Goal: Information Seeking & Learning: Learn about a topic

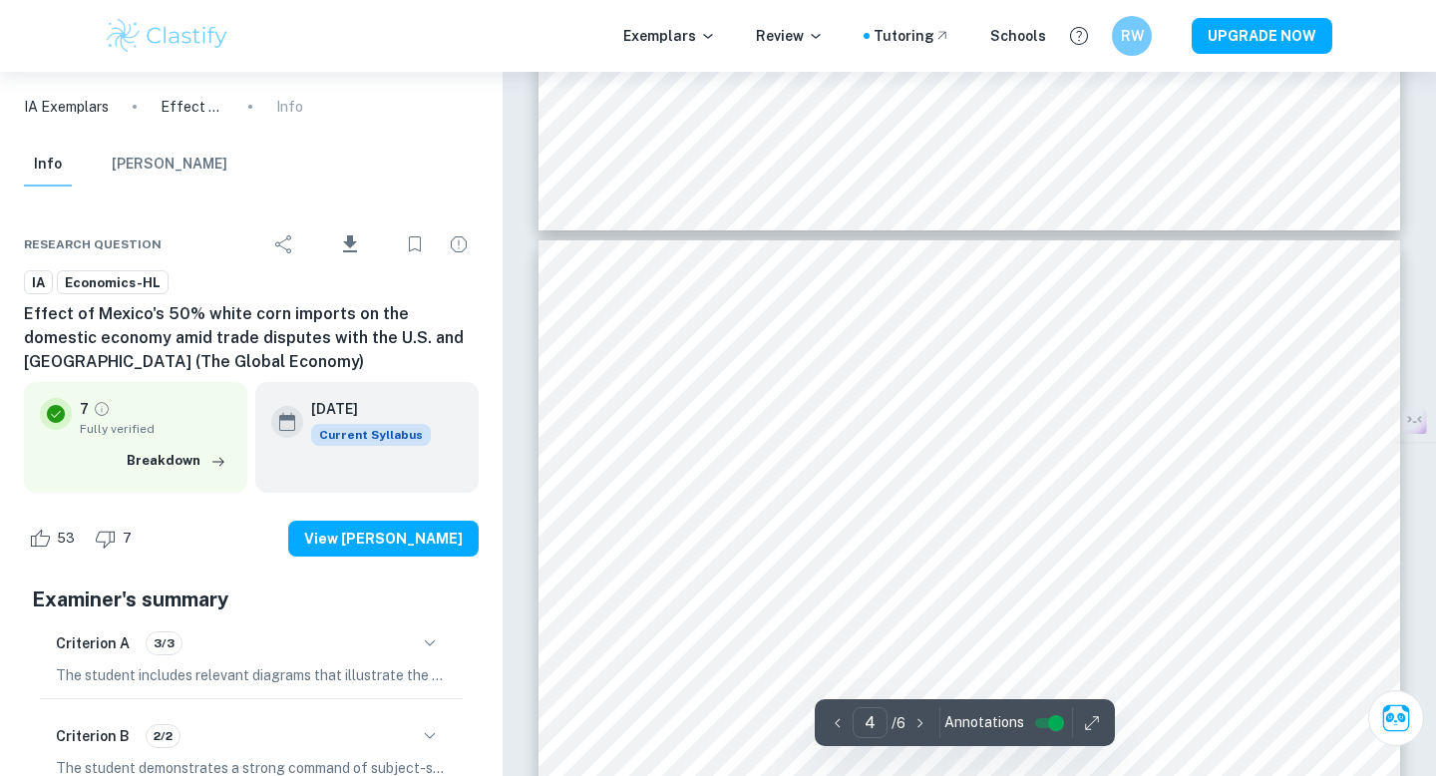
scroll to position [3507, 0]
click at [860, 392] on div "Correct Criterion A The commentary includes diagrams that are relevant to the c…" at bounding box center [970, 94] width 934 height 7059
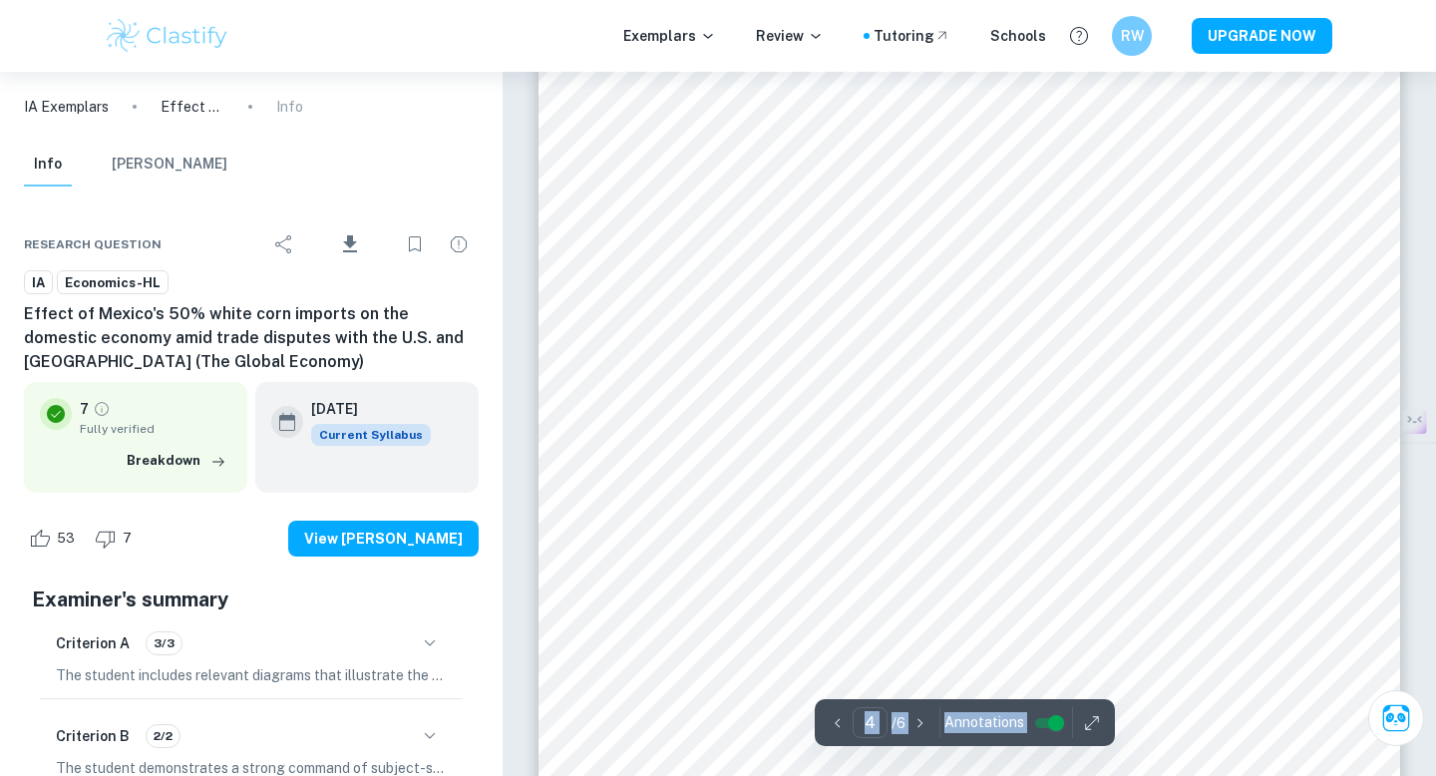
scroll to position [3633, 0]
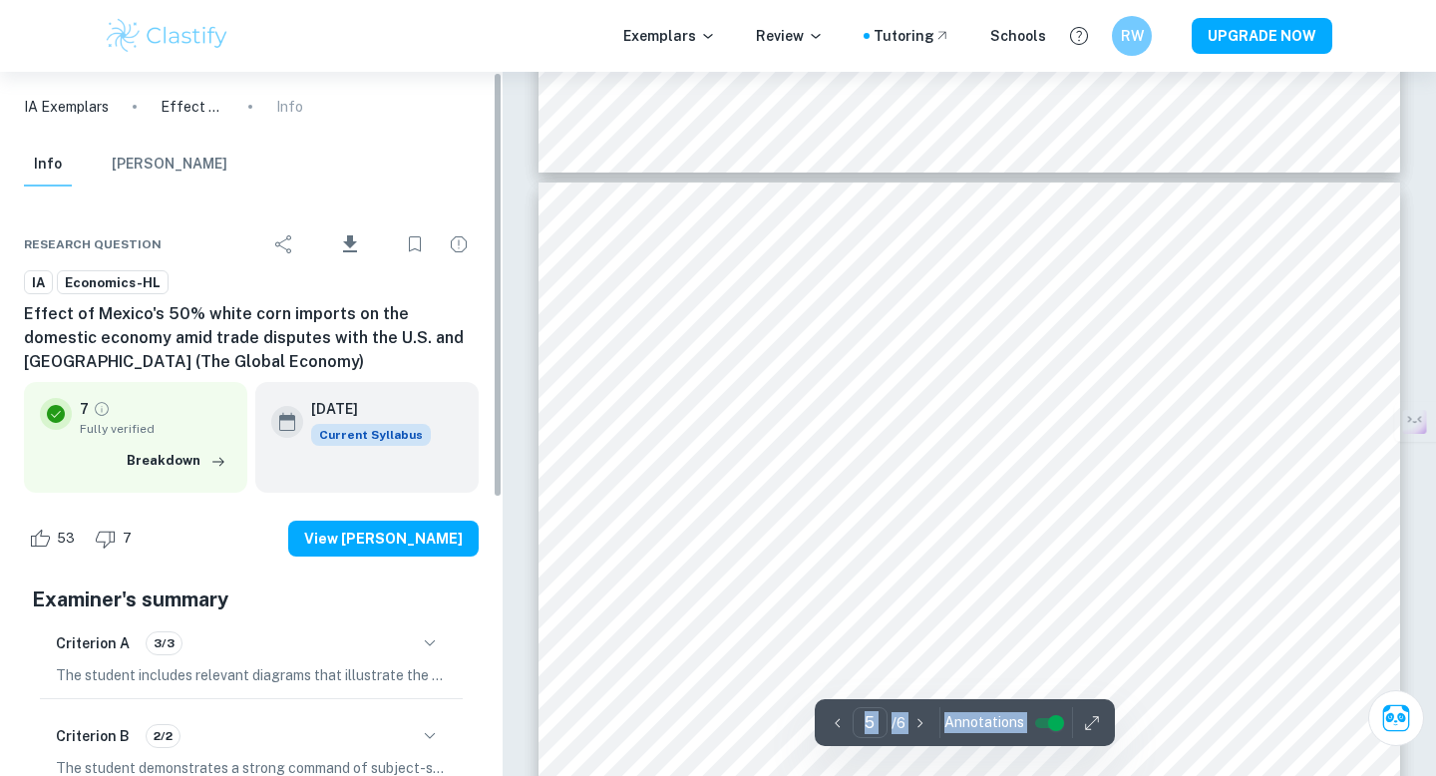
scroll to position [4945, 0]
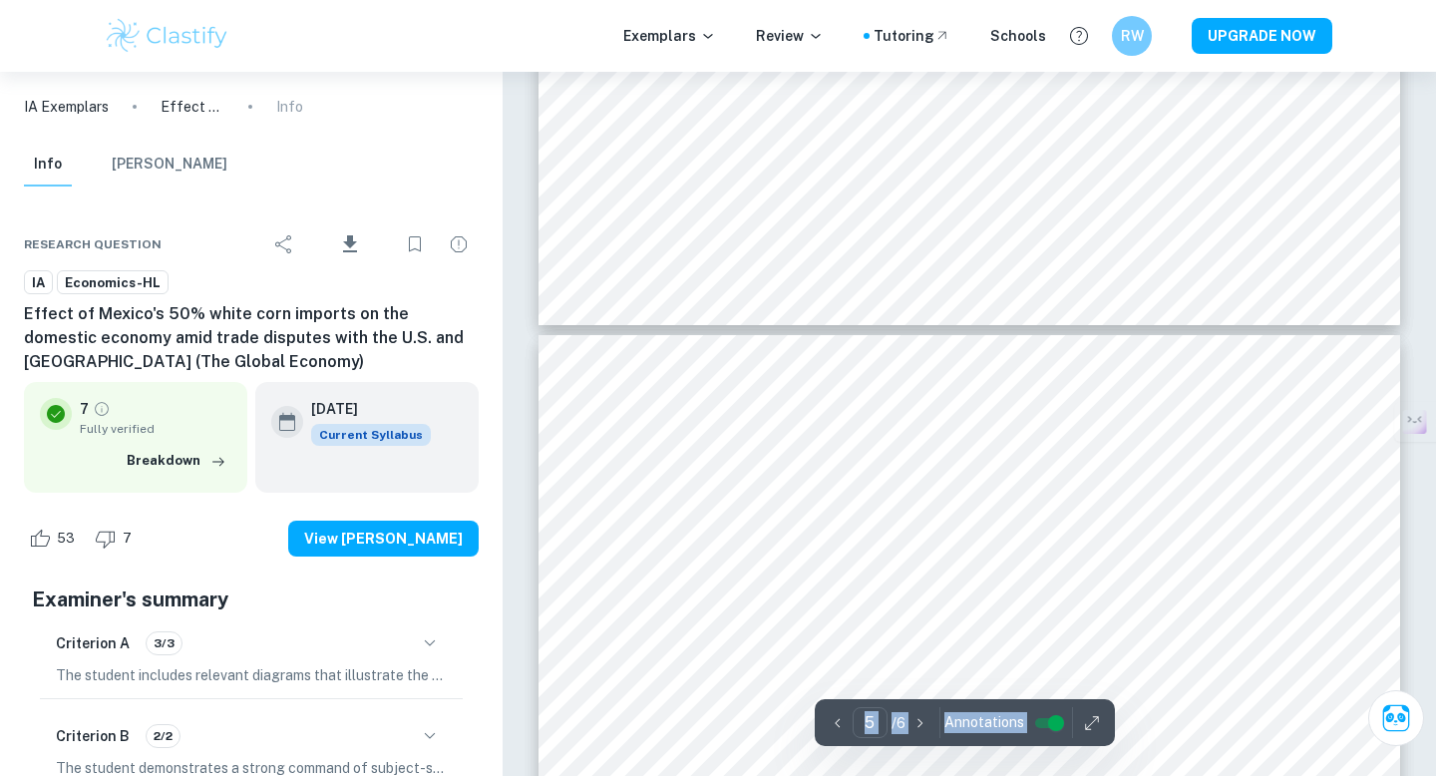
type input "4"
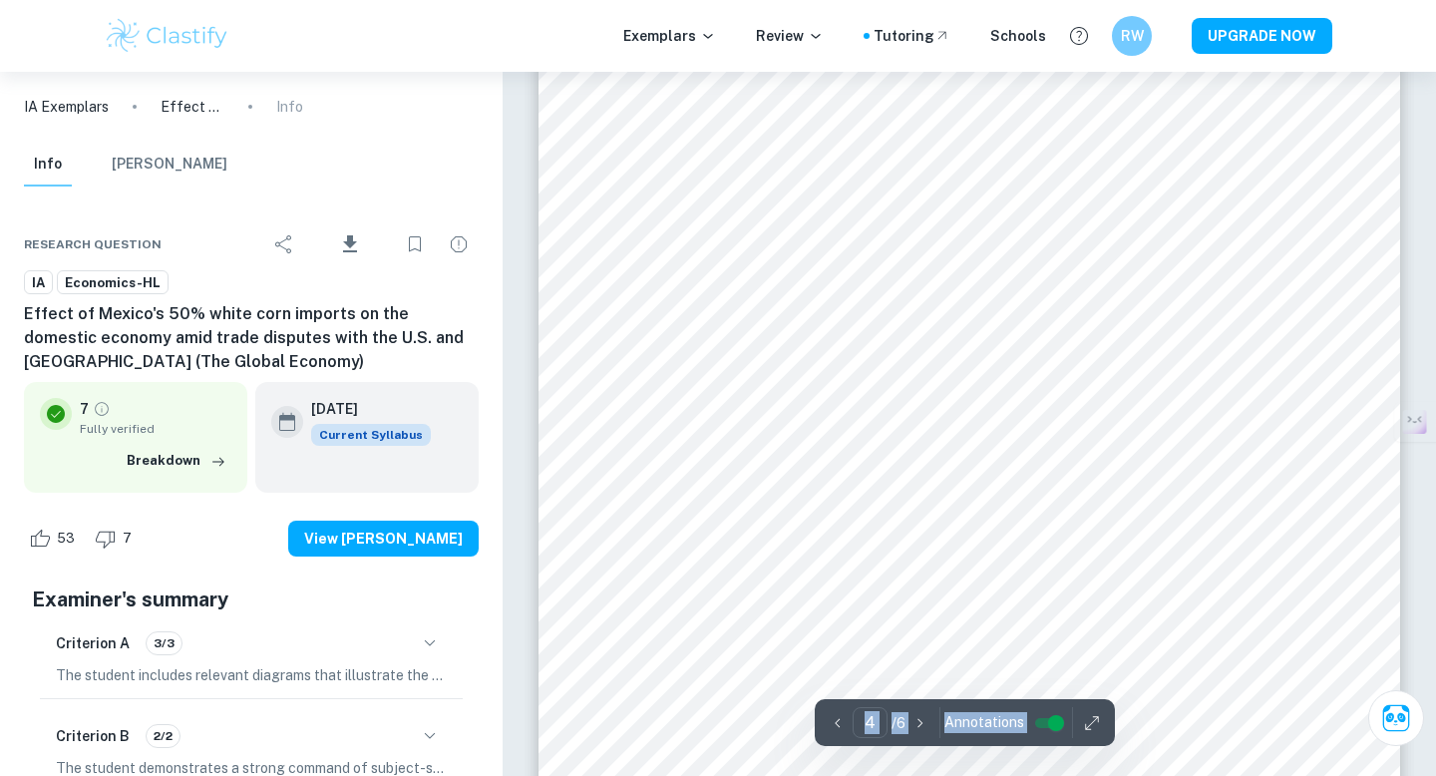
scroll to position [3862, 0]
